Goal: Task Accomplishment & Management: Complete application form

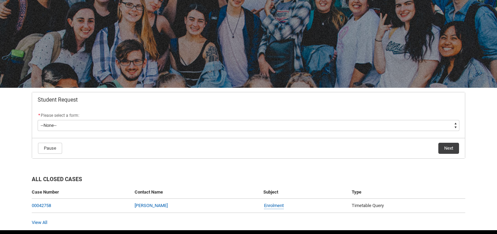
scroll to position [74, 0]
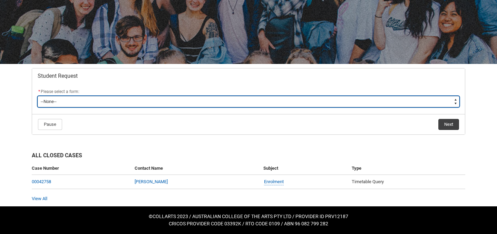
click at [269, 104] on select "--None-- Academic Transcript Application to Appeal Assignment Extension Change …" at bounding box center [249, 101] width 422 height 11
type lightning-select "Deferral_Leave_of_Absence_Choice"
select select "Deferral_Leave_of_Absence_Choice"
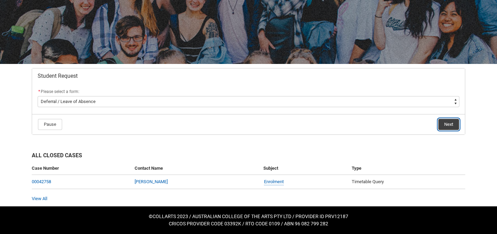
click at [455, 126] on button "Next" at bounding box center [448, 124] width 21 height 11
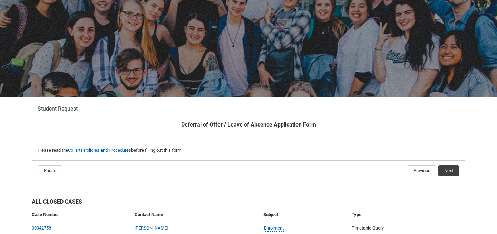
scroll to position [74, 0]
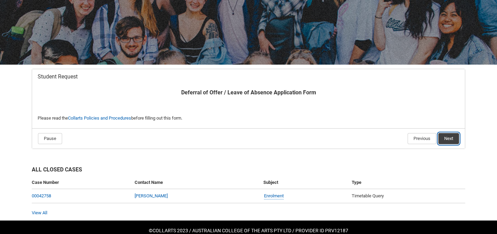
click at [448, 142] on button "Next" at bounding box center [448, 138] width 21 height 11
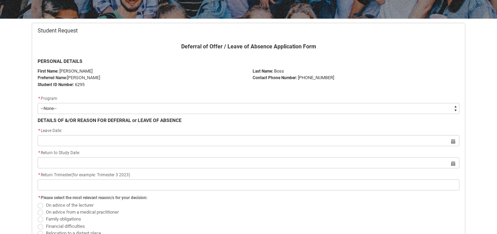
scroll to position [123, 0]
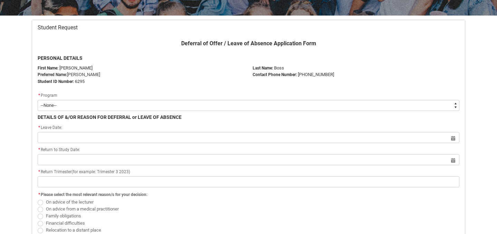
click at [179, 105] on select "--None-- Bachelor of Arts (Digital & Social Media)" at bounding box center [249, 105] width 422 height 11
type lightning-select "recordPicklist_ProgramEnrollment.a0j5g0000009SAOAA2"
select select "recordPicklist_ProgramEnrollment.a0j5g0000009SAOAA2"
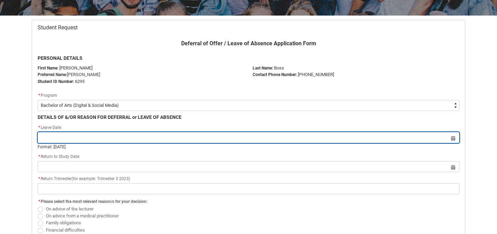
click at [163, 135] on input "Redu_Student_Request flow" at bounding box center [249, 137] width 422 height 11
select select "2025"
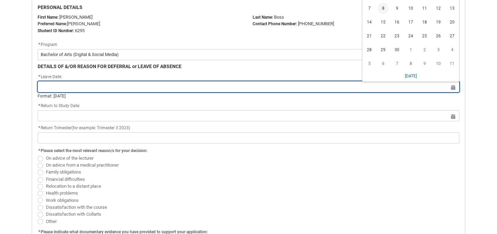
scroll to position [180, 0]
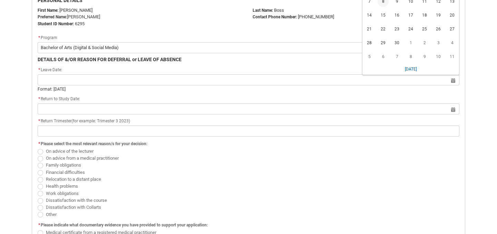
click at [40, 165] on span "Redu_Student_Request flow" at bounding box center [41, 166] width 6 height 6
click at [38, 162] on input "Family obligations" at bounding box center [37, 161] width 0 height 0
radio input "true"
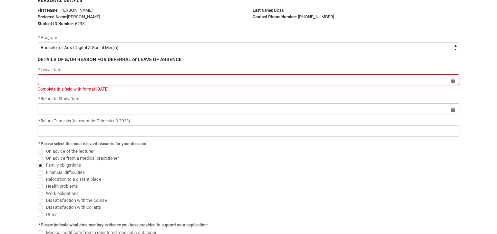
click at [39, 187] on span "Redu_Student_Request flow" at bounding box center [41, 187] width 6 height 6
click at [38, 183] on input "Health problems" at bounding box center [37, 182] width 0 height 0
radio input "true"
click at [43, 164] on label "Family obligations" at bounding box center [61, 164] width 46 height 5
click at [38, 162] on input "Family obligations" at bounding box center [37, 161] width 0 height 0
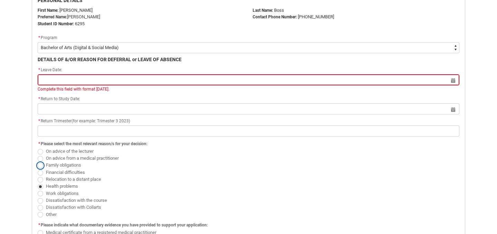
radio input "true"
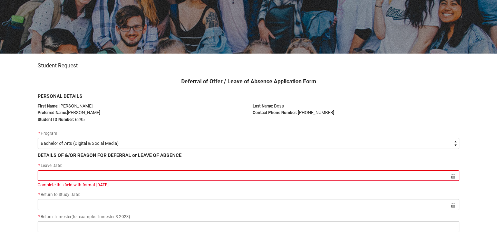
scroll to position [22, 0]
